Goal: Transaction & Acquisition: Purchase product/service

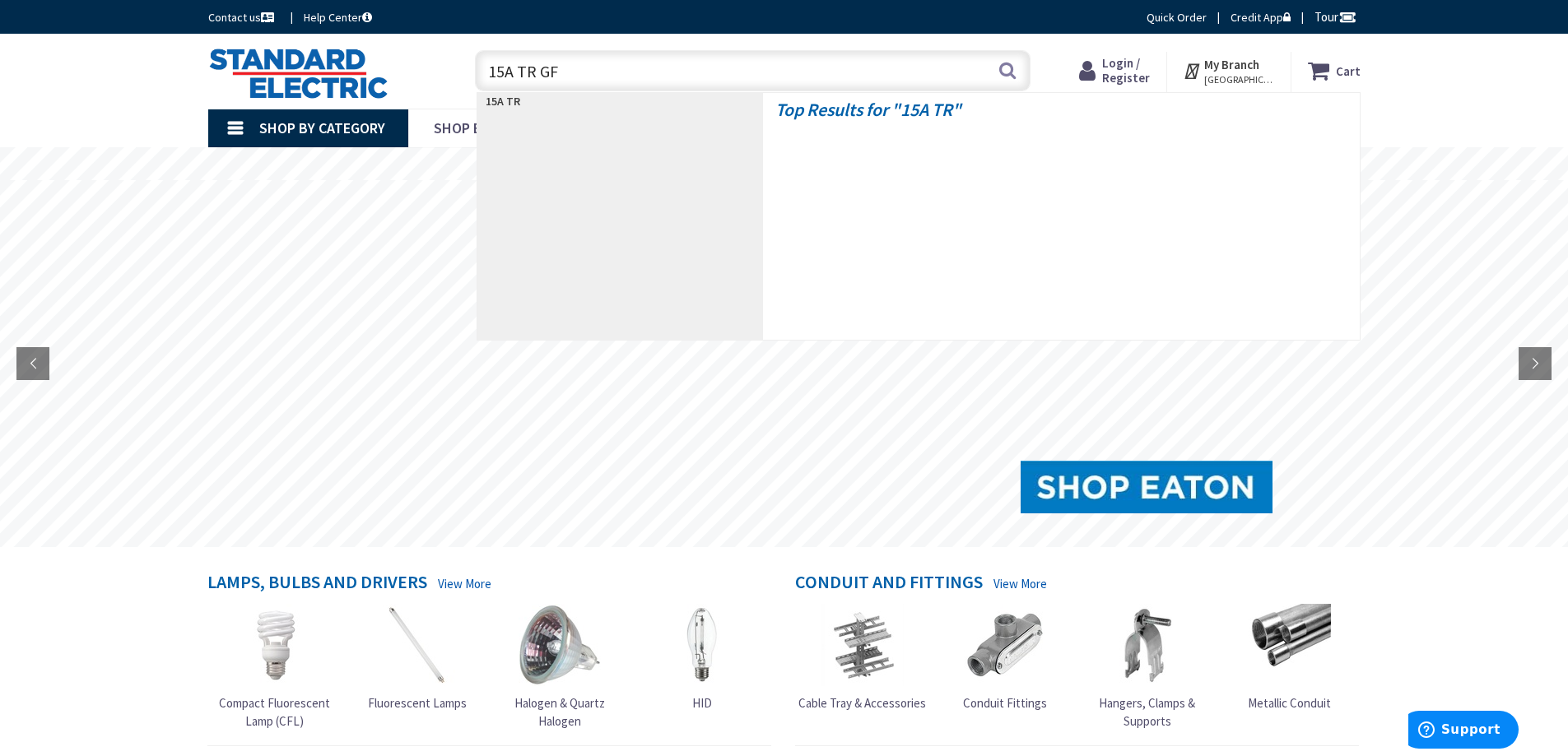
type input "15A TR GFI"
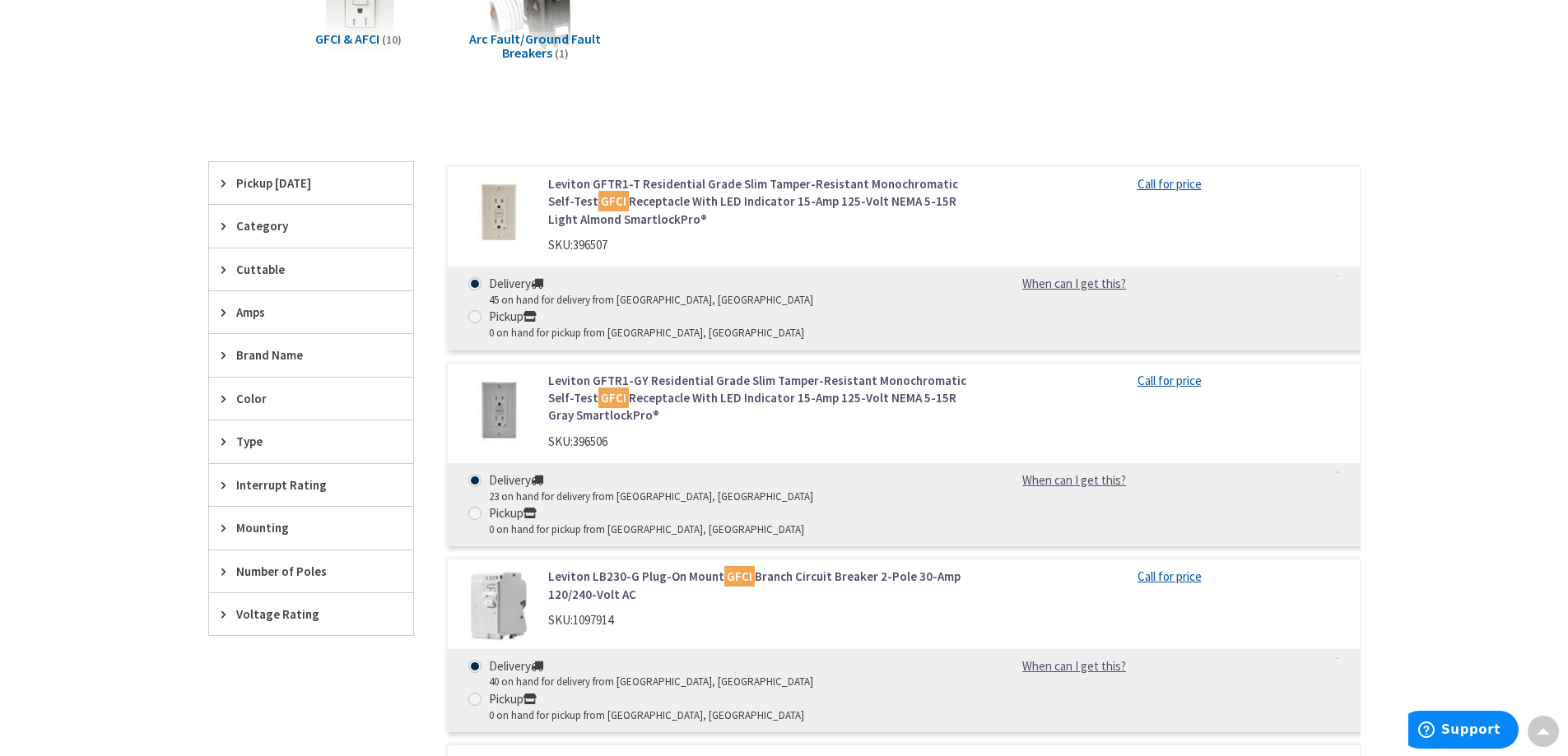
scroll to position [330, 0]
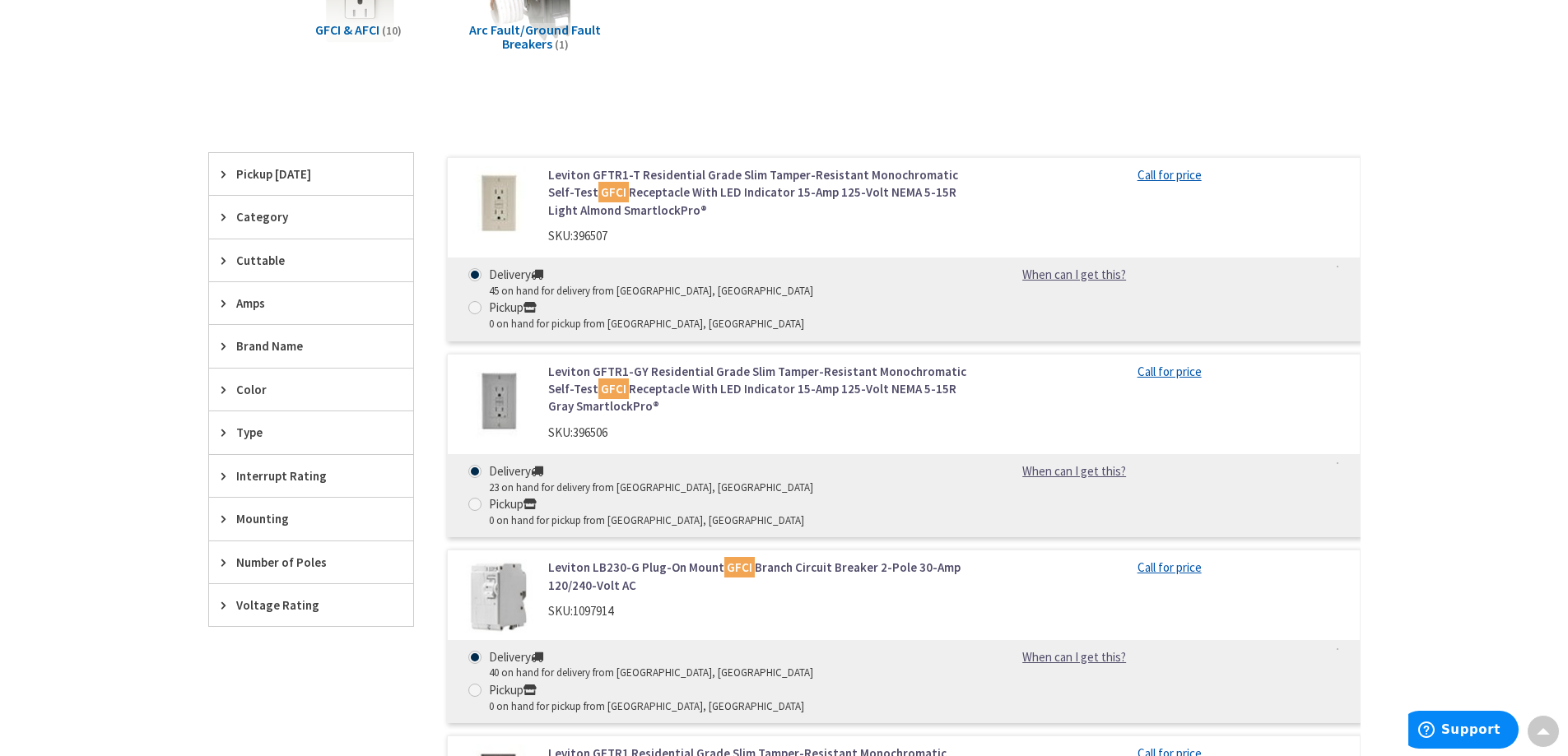
click at [603, 425] on span "396506" at bounding box center [591, 432] width 34 height 15
click at [757, 363] on link "Leviton GFTR1-GY Residential Grade Slim Tamper-Resistant Monochromatic Self-Tes…" at bounding box center [757, 389] width 419 height 53
